Goal: Check status: Check status

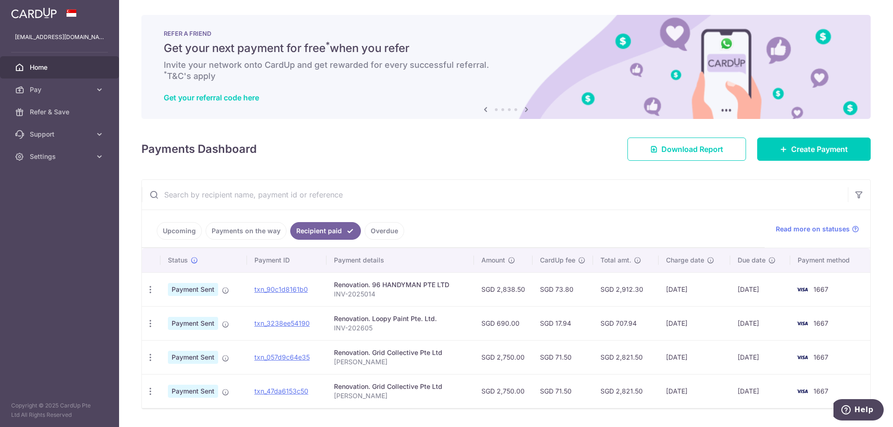
scroll to position [26, 0]
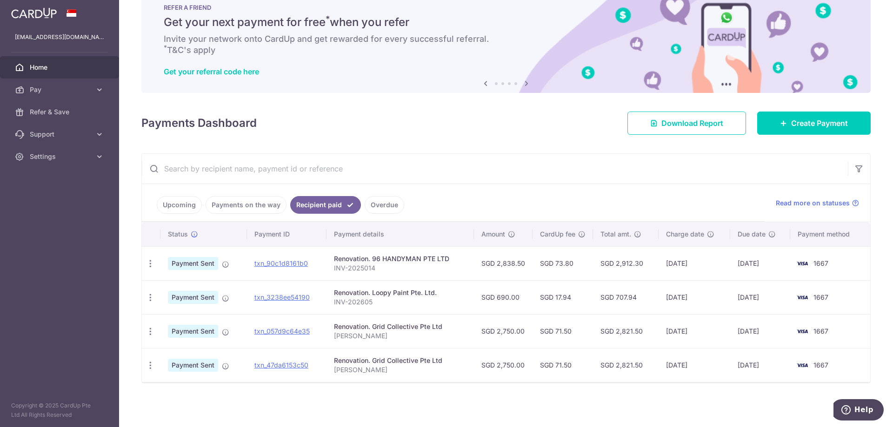
click at [220, 199] on link "Payments on the way" at bounding box center [246, 205] width 81 height 18
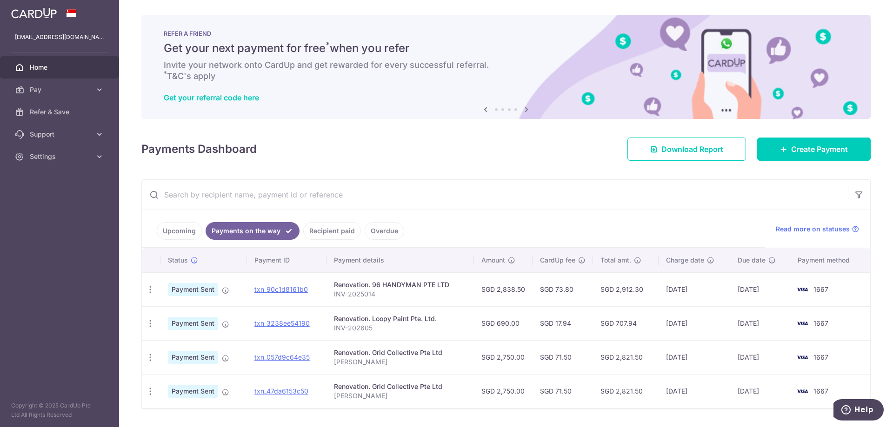
click at [187, 238] on link "Upcoming" at bounding box center [179, 231] width 45 height 18
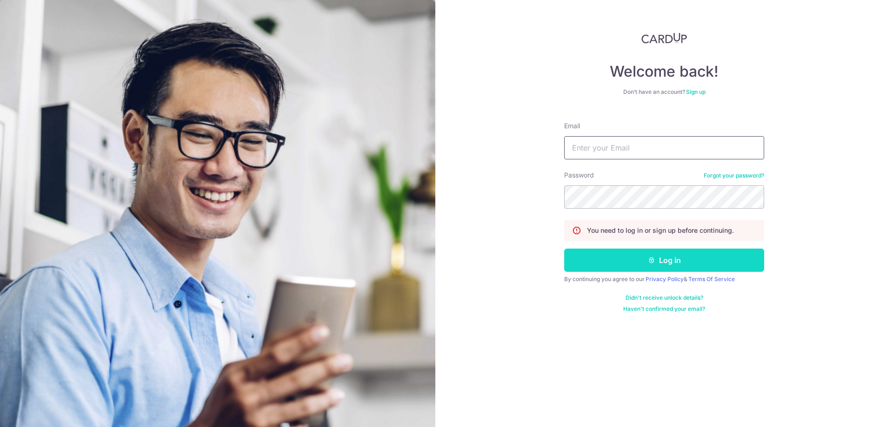
type input "[EMAIL_ADDRESS][DOMAIN_NAME]"
click at [621, 258] on button "Log in" at bounding box center [664, 260] width 200 height 23
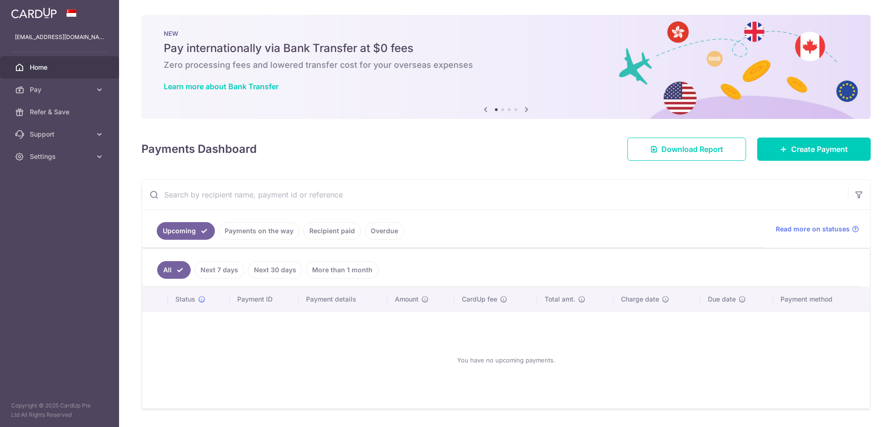
click at [256, 236] on link "Payments on the way" at bounding box center [259, 231] width 81 height 18
